Goal: Information Seeking & Learning: Learn about a topic

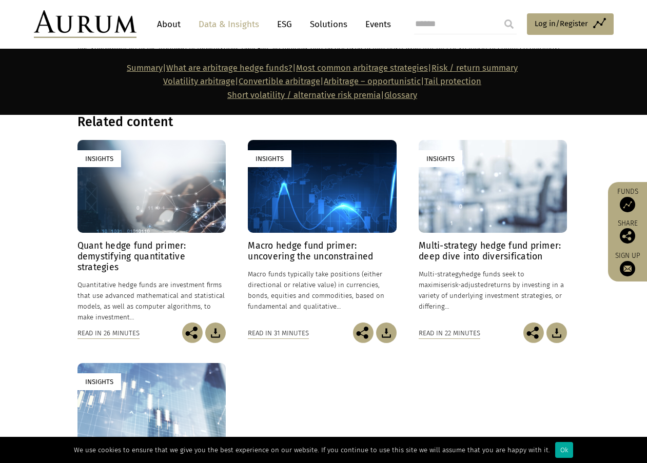
scroll to position [6671, 0]
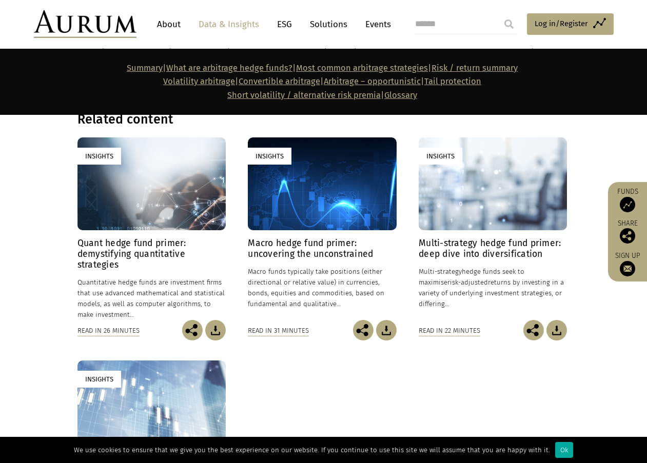
click at [311, 238] on h4 "Macro hedge fund primer: uncovering the unconstrained" at bounding box center [322, 249] width 148 height 22
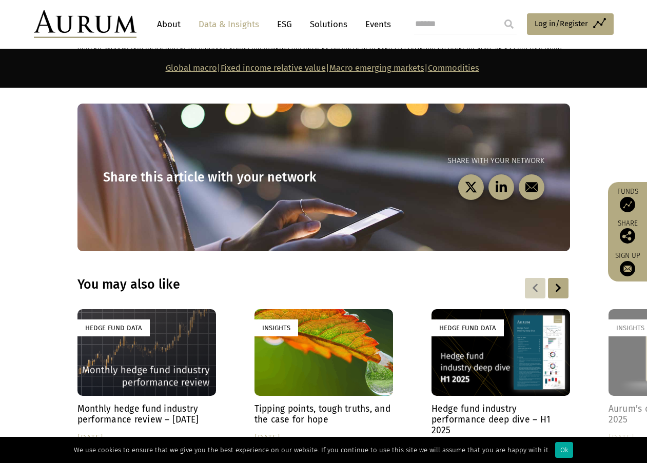
scroll to position [4441, 0]
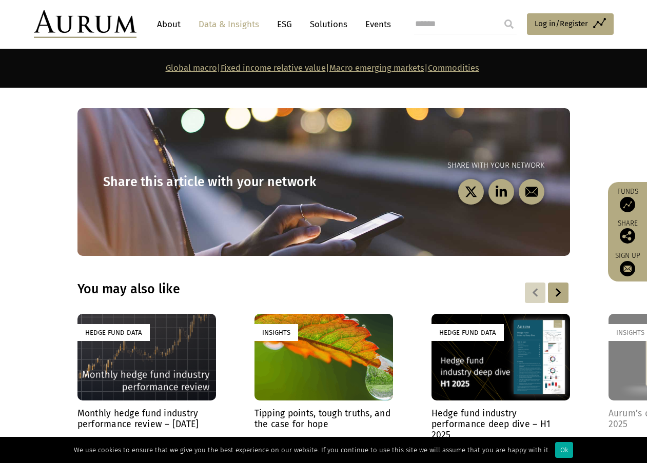
click at [493, 314] on div "Hedge Fund Data" at bounding box center [501, 357] width 139 height 87
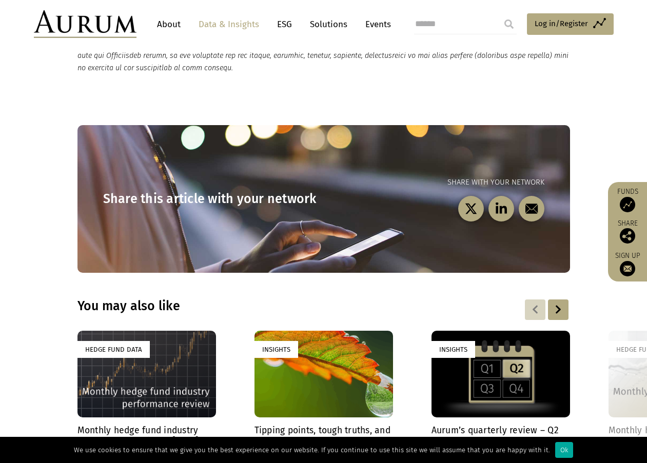
scroll to position [2874, 0]
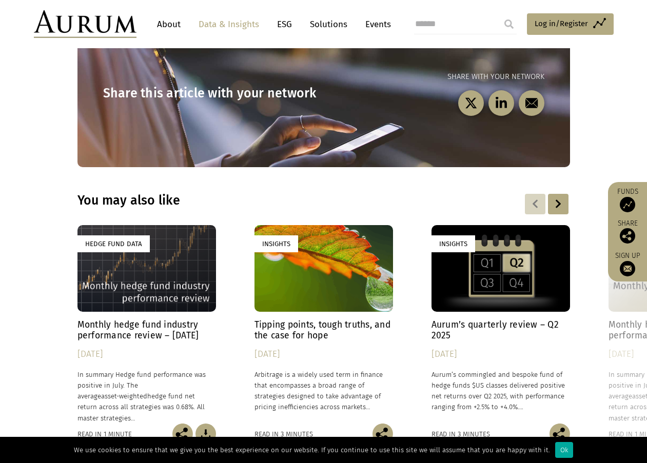
click at [140, 320] on h4 "Monthly hedge fund industry performance review – [DATE]" at bounding box center [146, 331] width 139 height 22
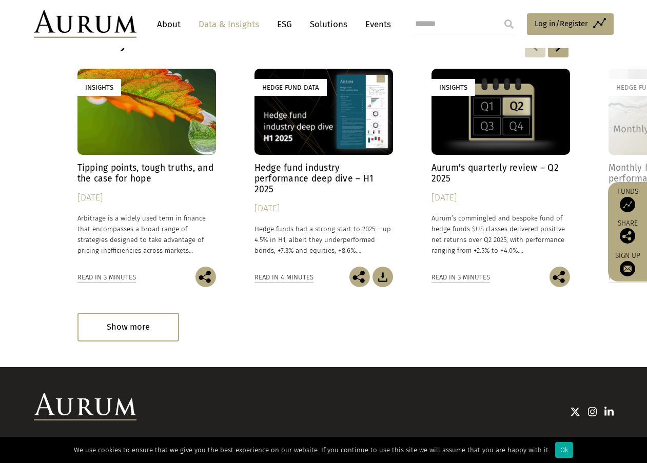
scroll to position [1540, 0]
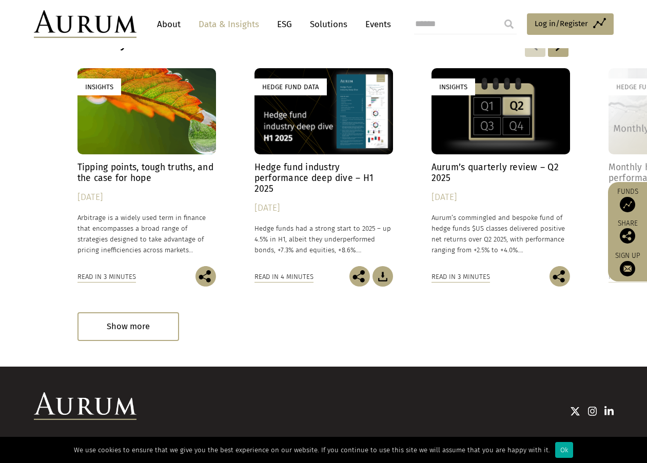
click at [127, 393] on img at bounding box center [85, 407] width 103 height 28
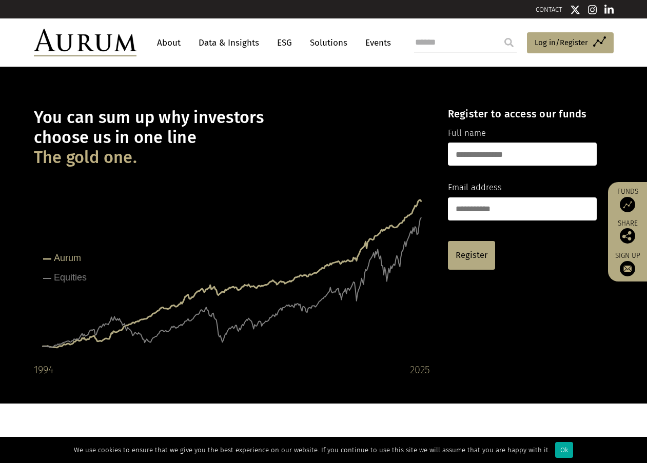
click at [172, 42] on link "About" at bounding box center [169, 42] width 34 height 19
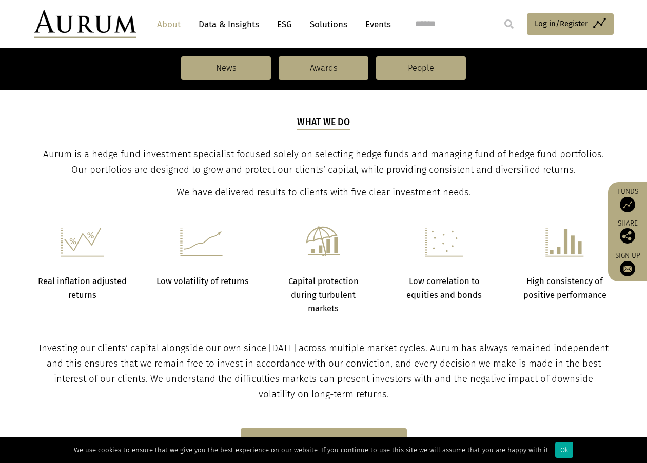
scroll to position [308, 0]
